Goal: Transaction & Acquisition: Purchase product/service

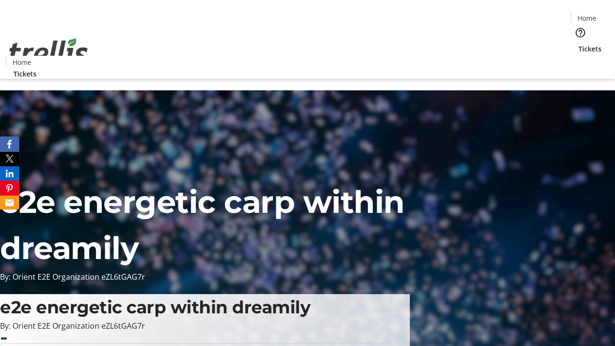
click at [578, 44] on span "Tickets" at bounding box center [589, 49] width 23 height 10
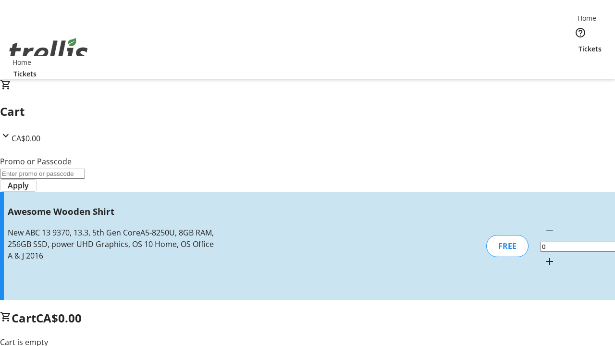
click at [544, 256] on mat-icon "Increment by one" at bounding box center [550, 262] width 12 height 12
type input "1"
